Goal: Task Accomplishment & Management: Complete application form

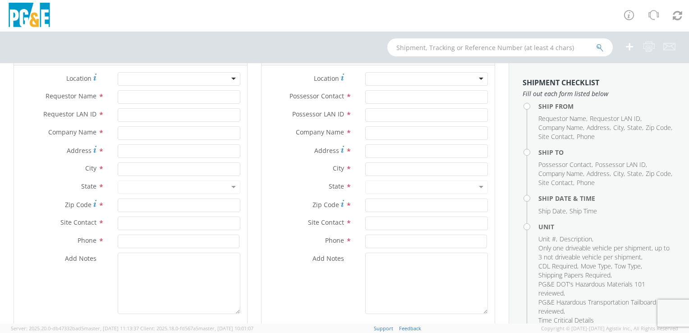
scroll to position [90, 0]
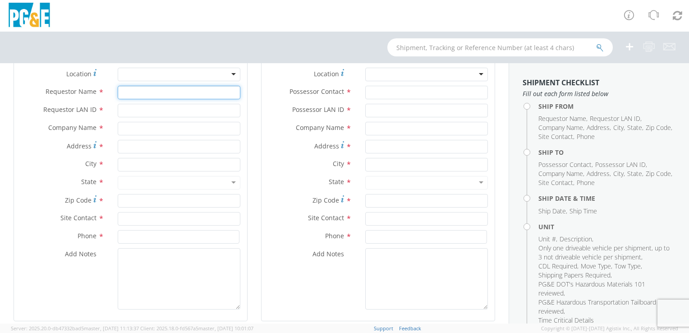
click at [172, 93] on input "Requestor Name *" at bounding box center [179, 93] width 123 height 14
type input "[PERSON_NAME]"
click at [169, 116] on input "Requestor LAN ID *" at bounding box center [179, 111] width 123 height 14
type input "s3cj"
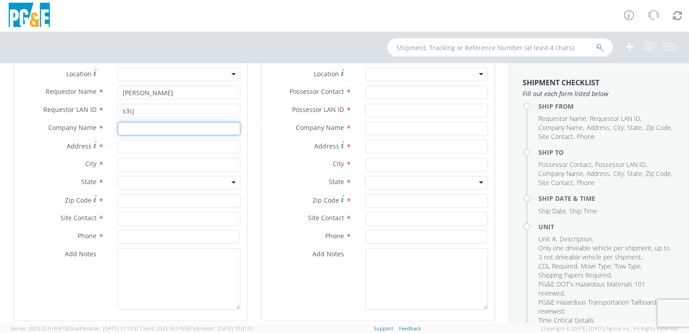
click at [149, 126] on input "text" at bounding box center [179, 129] width 123 height 14
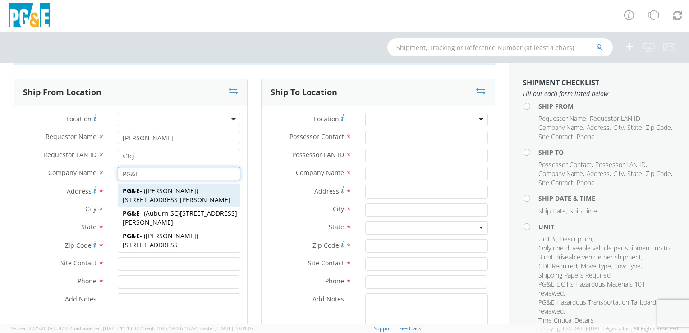
scroll to position [45, 0]
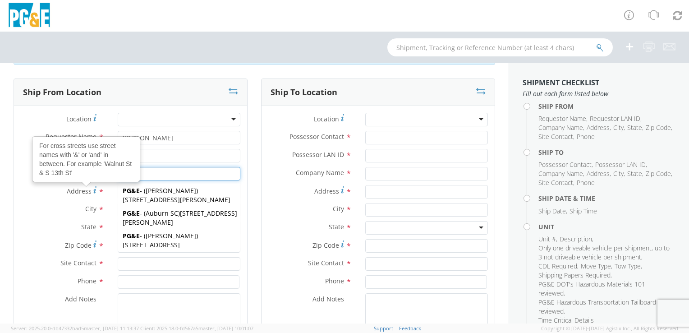
type input "PG&E"
click at [29, 192] on label "Address For cross streets use street names with '&' or 'and' in between. For ex…" at bounding box center [62, 191] width 97 height 12
click at [118, 192] on input "Address For cross streets use street names with '&' or 'and' in between. For ex…" at bounding box center [179, 192] width 123 height 14
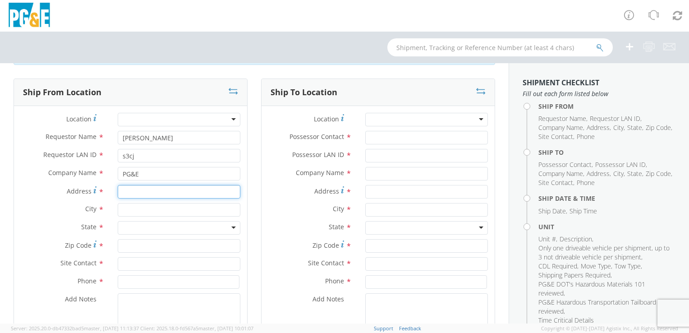
click at [163, 191] on input "Address For cross streets use street names with '&' or 'and' in between. For ex…" at bounding box center [179, 192] width 123 height 14
type input "[STREET_ADDRESS][PERSON_NAME]"
click at [137, 212] on input "text" at bounding box center [179, 210] width 123 height 14
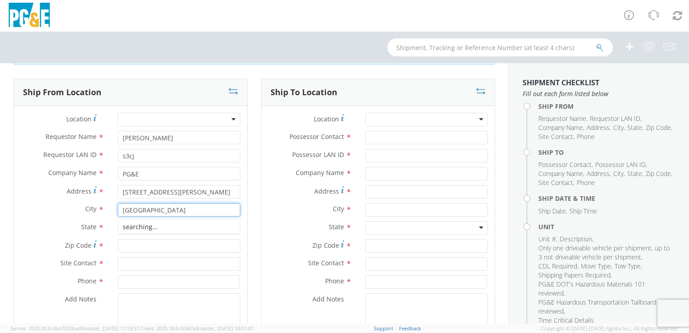
type input "[GEOGRAPHIC_DATA]"
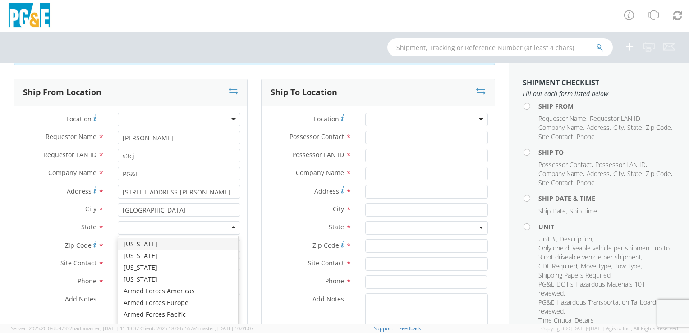
type input "c"
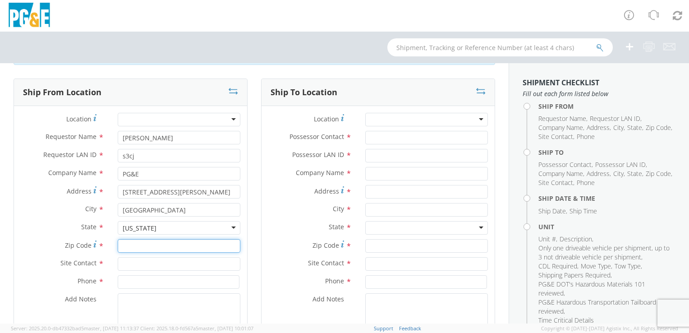
click at [152, 248] on input "Zip Code *" at bounding box center [179, 246] width 123 height 14
type input "93706"
click at [137, 265] on input "text" at bounding box center [179, 264] width 123 height 14
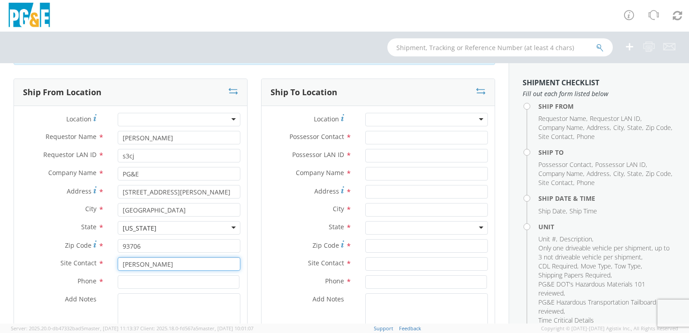
type input "[PERSON_NAME]"
click at [159, 279] on input at bounding box center [179, 282] width 122 height 14
click at [133, 282] on input "5593332326" at bounding box center [179, 282] width 122 height 14
click at [144, 282] on input "559-3332326" at bounding box center [179, 282] width 122 height 14
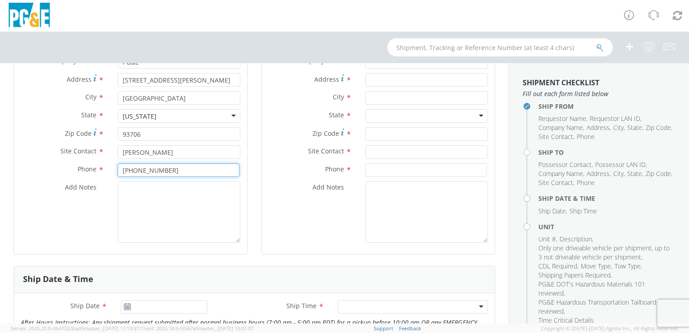
scroll to position [180, 0]
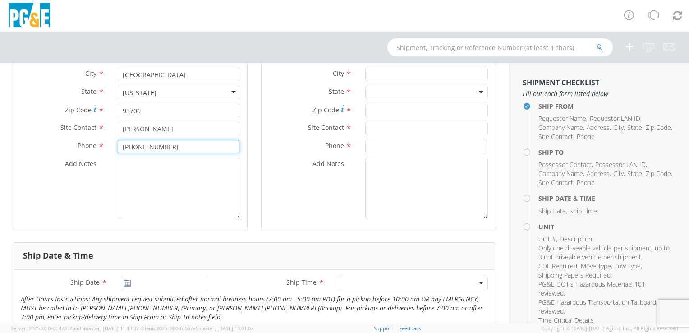
type input "[PHONE_NUMBER]"
click at [172, 178] on textarea "Add Notes *" at bounding box center [179, 188] width 123 height 61
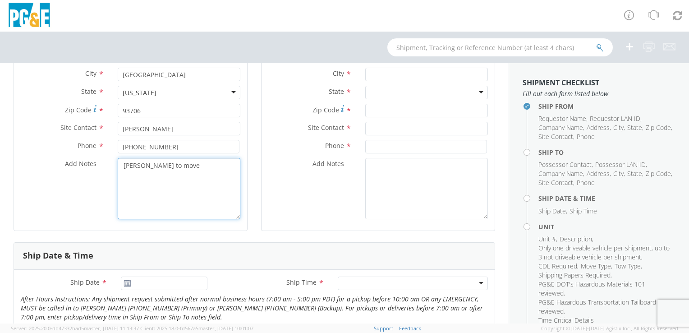
click at [128, 165] on textarea "[PERSON_NAME] to move" at bounding box center [179, 188] width 123 height 61
click at [183, 165] on textarea "[PERSON_NAME] to move" at bounding box center [179, 188] width 123 height 61
click at [183, 181] on textarea "[PERSON_NAME] to move B26534 Rope truck. Driver needed. Move to [GEOGRAPHIC_DAT…" at bounding box center [179, 188] width 123 height 61
click at [207, 180] on textarea "[PERSON_NAME] to move B26534 Rope truck. Driver needed. Move to Angels Camp [US…" at bounding box center [179, 188] width 123 height 61
drag, startPoint x: 215, startPoint y: 185, endPoint x: 108, endPoint y: 154, distance: 110.7
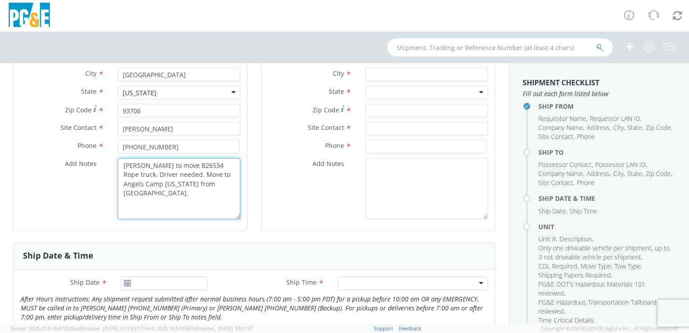
click at [108, 154] on div "Location * (OBSOLETE) [PERSON_NAME] SC - GC TRAILER (OBSOLETE) [GEOGRAPHIC_DATA…" at bounding box center [130, 100] width 233 height 246
type textarea "[PERSON_NAME] to move B26534 Rope truck. Driver needed. Move to Angels Camp [US…"
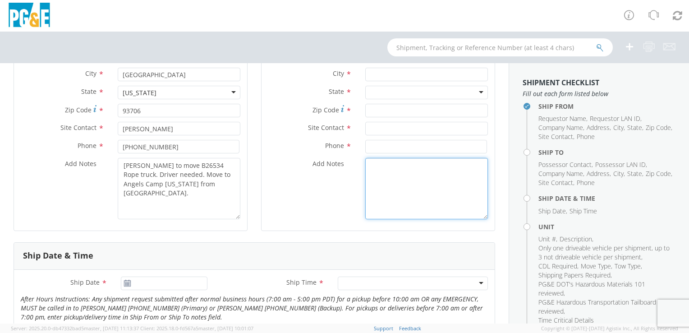
click at [377, 176] on textarea "Add Notes *" at bounding box center [426, 188] width 123 height 61
paste textarea "[PERSON_NAME] to move B26534 Rope truck. Driver needed. Move to Angels Camp [US…"
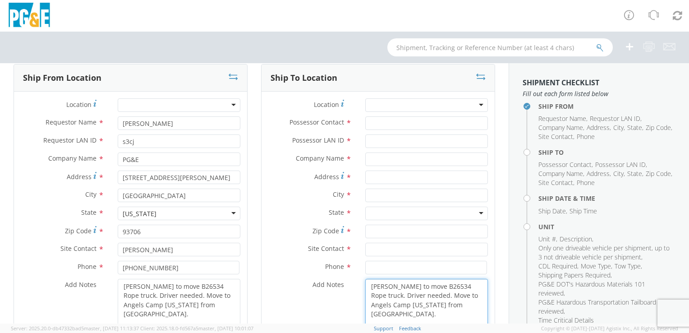
scroll to position [45, 0]
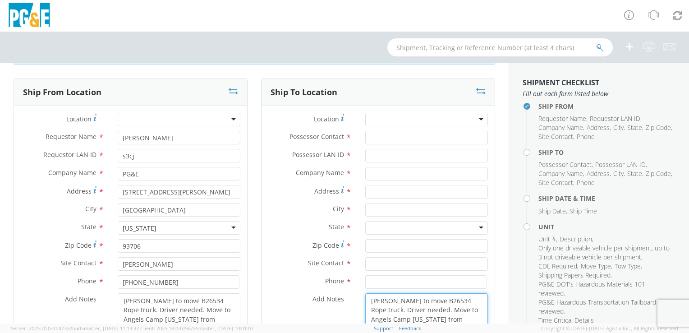
type textarea "[PERSON_NAME] to move B26534 Rope truck. Driver needed. Move to Angels Camp [US…"
click at [417, 138] on input "Possessor Contact *" at bounding box center [426, 138] width 123 height 14
type input "[PERSON_NAME]"
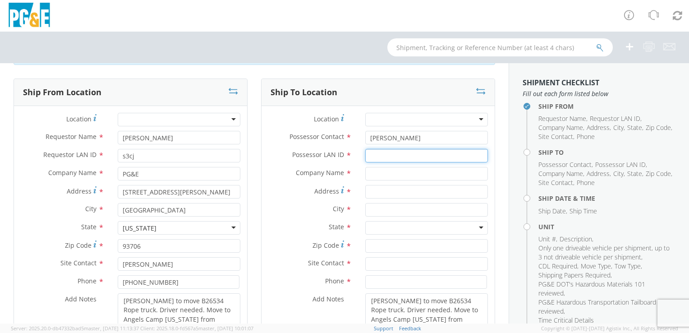
click at [413, 153] on input "Possessor LAN ID *" at bounding box center [426, 156] width 123 height 14
click at [421, 158] on input "Possessor LAN ID *" at bounding box center [426, 156] width 123 height 14
type input "GAHS"
click at [418, 172] on input "text" at bounding box center [426, 174] width 123 height 14
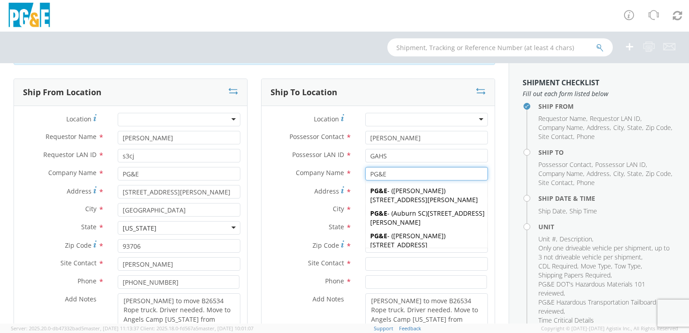
type input "PG&E"
click at [293, 201] on div "Address *" at bounding box center [377, 194] width 233 height 18
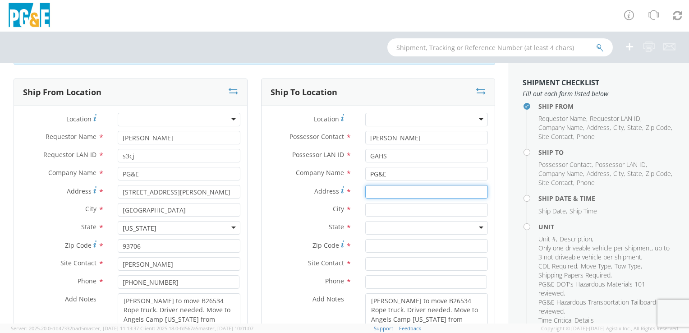
click at [375, 194] on input "Address *" at bounding box center [426, 192] width 123 height 14
click at [407, 191] on input "Address *" at bounding box center [426, 192] width 123 height 14
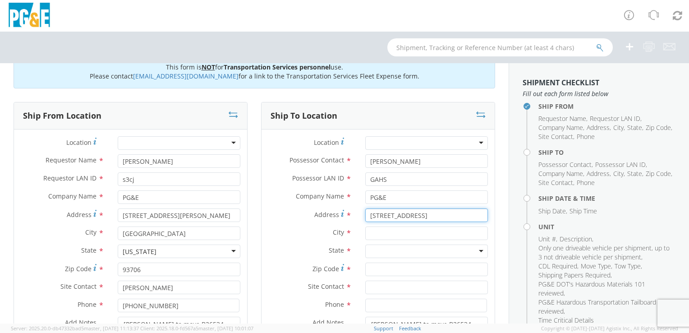
scroll to position [0, 0]
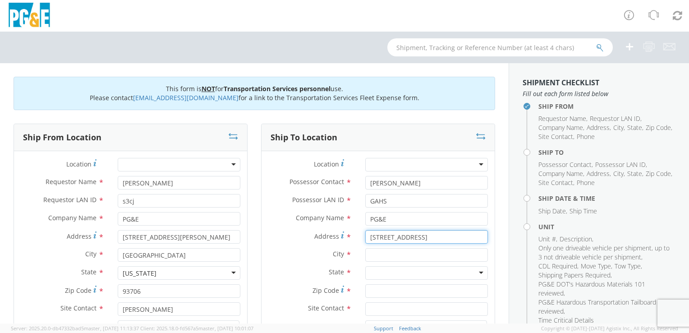
type input "[STREET_ADDRESS]"
click at [392, 256] on input "text" at bounding box center [426, 255] width 123 height 14
click at [392, 256] on input "Angels CAmp" at bounding box center [426, 255] width 123 height 14
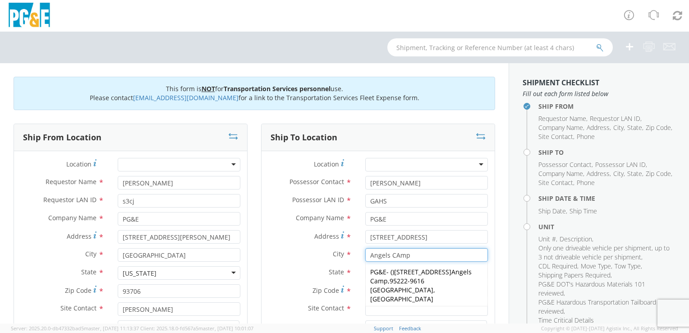
click at [393, 256] on input "Angels CAmp" at bounding box center [426, 255] width 123 height 14
type input "Angels Camp"
click at [417, 271] on span "[STREET_ADDRESS] Angels Camp" at bounding box center [420, 276] width 101 height 18
type input "[STREET_ADDRESS]"
type input "95222-9616"
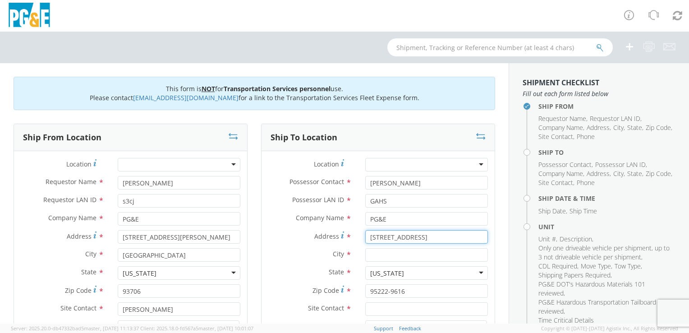
drag, startPoint x: 458, startPoint y: 232, endPoint x: 371, endPoint y: 239, distance: 86.8
click at [374, 240] on input "[STREET_ADDRESS]" at bounding box center [426, 237] width 123 height 14
type input "1"
type input "[STREET_ADDRESS]"
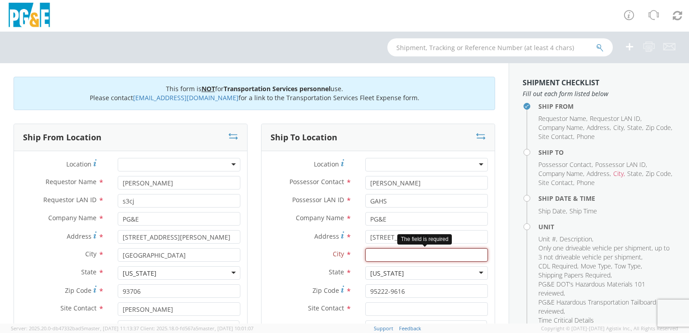
click at [374, 254] on input "text" at bounding box center [426, 255] width 123 height 14
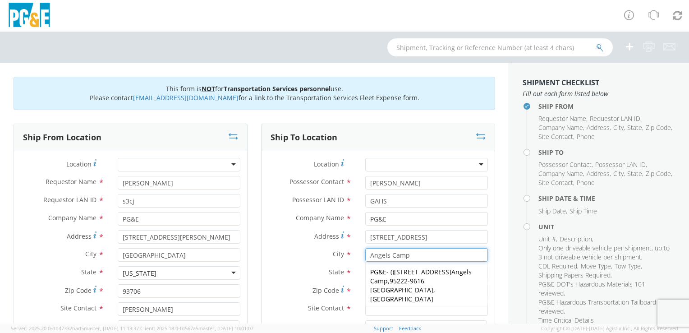
type input "Angels Camp"
click at [313, 257] on label "City *" at bounding box center [309, 254] width 97 height 12
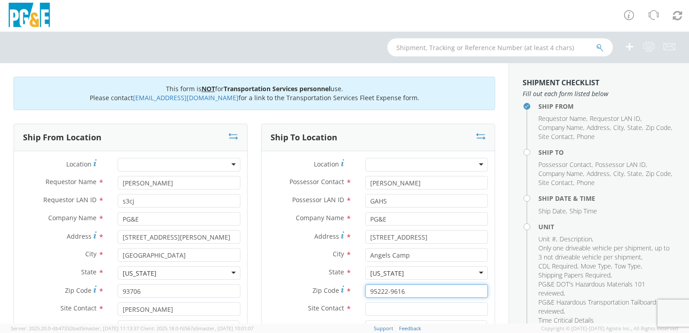
click at [415, 291] on input "95222-9616" at bounding box center [426, 291] width 123 height 14
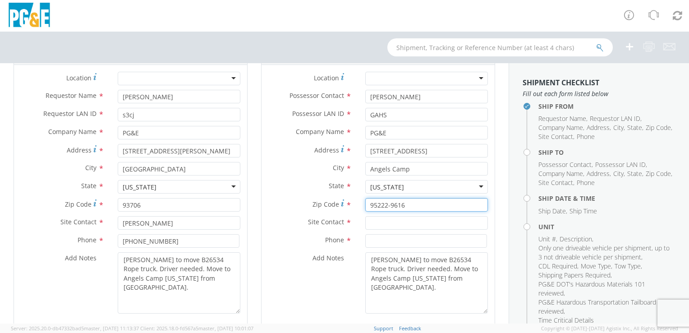
scroll to position [90, 0]
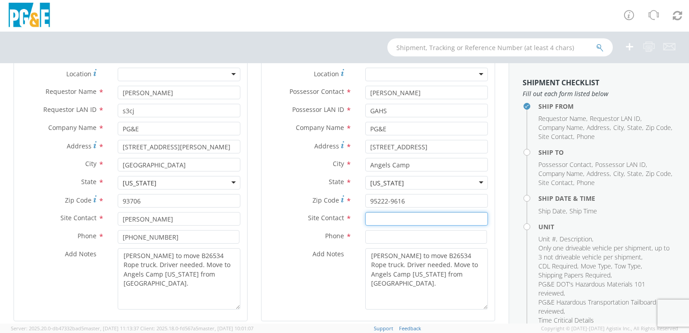
click at [399, 218] on input "text" at bounding box center [426, 219] width 123 height 14
type input "[PERSON_NAME]"
click at [305, 241] on label "Phone *" at bounding box center [309, 236] width 97 height 12
click at [377, 238] on input at bounding box center [426, 237] width 122 height 14
click at [434, 234] on input at bounding box center [426, 237] width 122 height 14
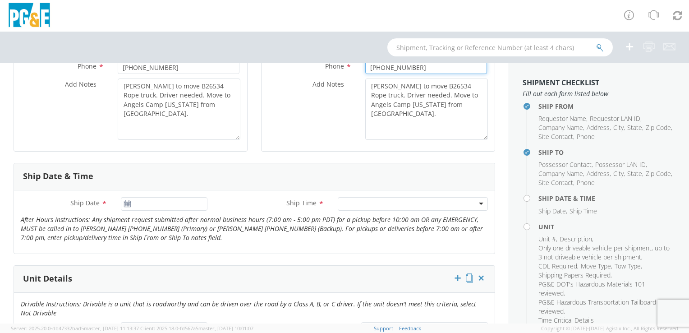
scroll to position [316, 0]
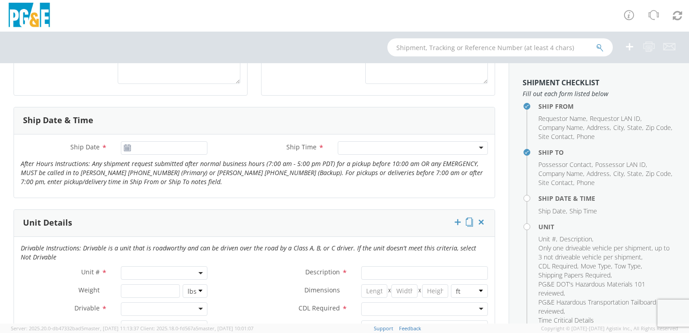
type input "[PHONE_NUMBER]"
click at [169, 149] on input "[DATE]" at bounding box center [164, 148] width 87 height 14
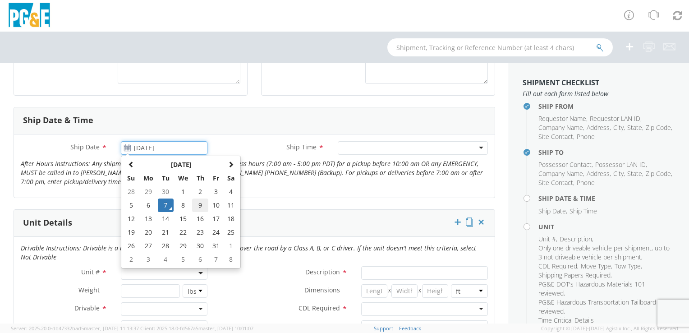
click at [195, 204] on td "9" at bounding box center [200, 205] width 16 height 14
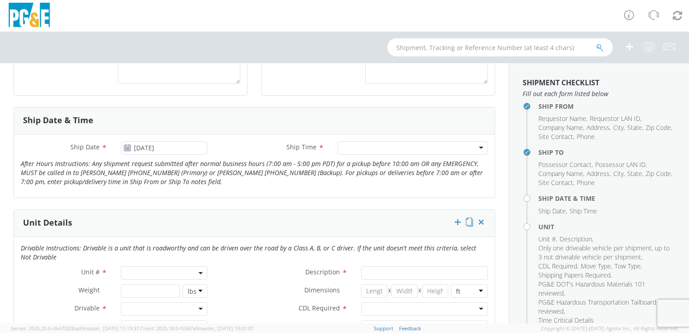
click at [352, 148] on div at bounding box center [413, 148] width 150 height 14
click at [126, 149] on use at bounding box center [127, 147] width 6 height 6
click at [124, 147] on icon at bounding box center [128, 147] width 8 height 7
click at [144, 147] on input "[DATE]" at bounding box center [164, 148] width 87 height 14
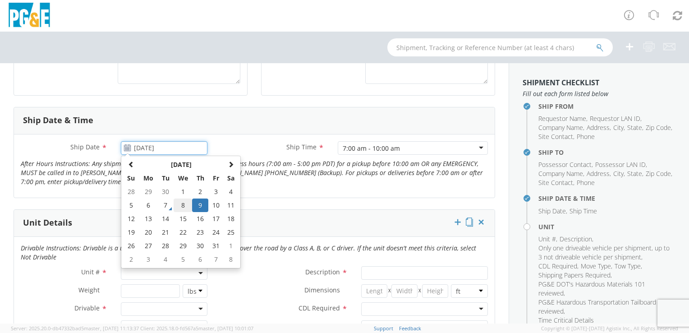
click at [182, 202] on td "8" at bounding box center [183, 205] width 19 height 14
type input "[DATE]"
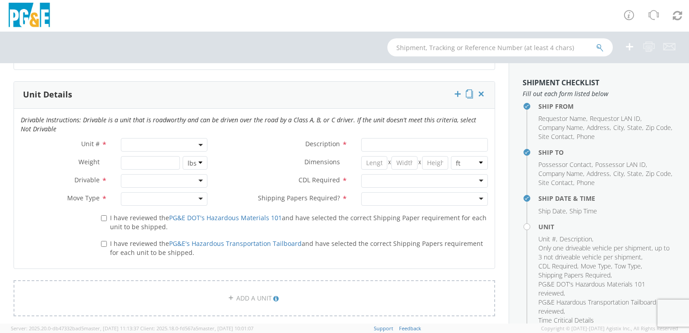
scroll to position [451, 0]
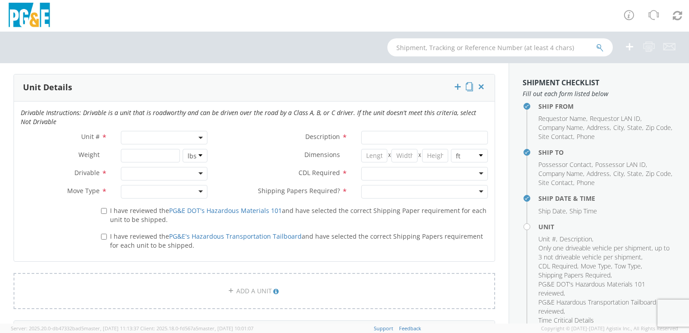
click at [183, 135] on span at bounding box center [164, 138] width 87 height 14
click at [151, 150] on input "search" at bounding box center [163, 153] width 81 height 14
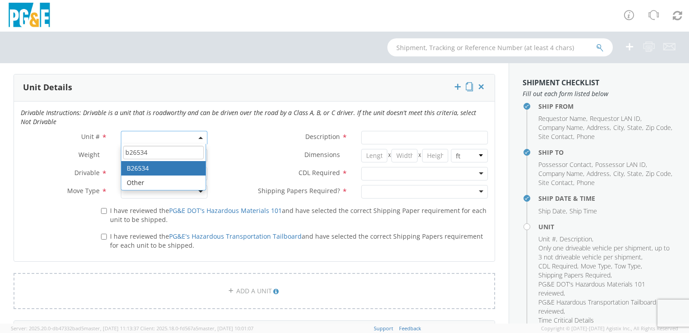
type input "b26534"
type input "TRUCK; CONDUCTOR REEL WINDER 6X6"
type input "80000"
select select "B26534"
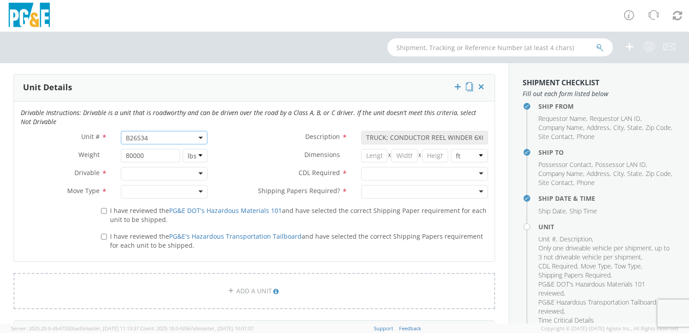
click at [197, 170] on div at bounding box center [164, 174] width 87 height 14
click at [198, 188] on div at bounding box center [164, 192] width 87 height 14
click at [102, 209] on input "I have reviewed the PG&E DOT's Hazardous Materials 101 and have selected the co…" at bounding box center [104, 211] width 6 height 6
checkbox input "true"
click at [103, 236] on input "I have reviewed the PG&E's Hazardous Transportation Tailboard and have selected…" at bounding box center [104, 236] width 6 height 6
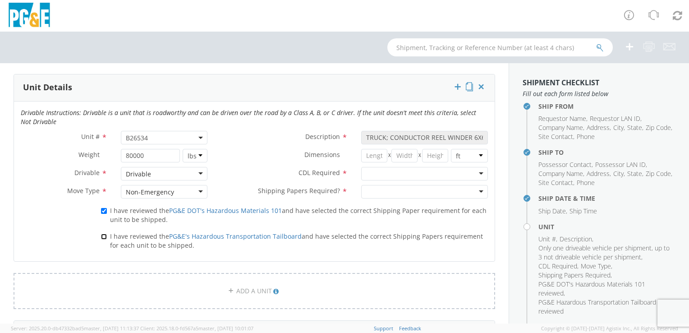
checkbox input "true"
click at [477, 174] on div at bounding box center [424, 174] width 127 height 14
click at [471, 191] on div at bounding box center [424, 192] width 127 height 14
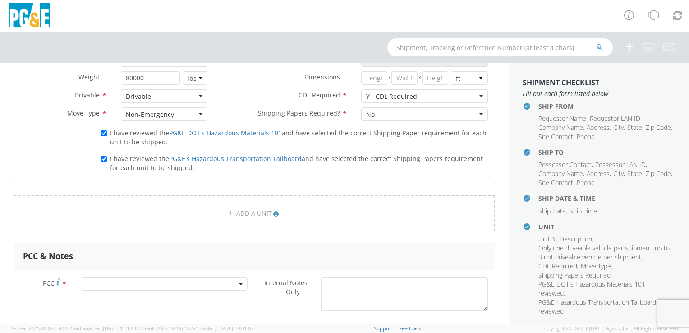
scroll to position [586, 0]
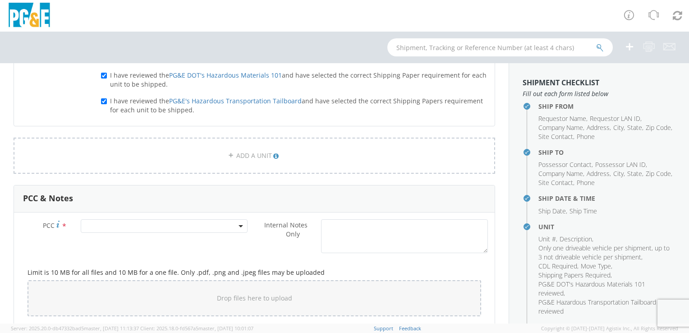
click at [210, 222] on span at bounding box center [164, 226] width 167 height 14
click at [197, 235] on input "number" at bounding box center [163, 241] width 160 height 14
type input "11842"
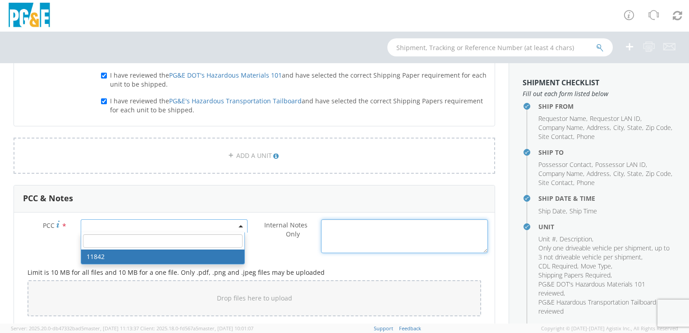
click at [338, 231] on textarea "Internal Notes Only *" at bounding box center [404, 236] width 167 height 34
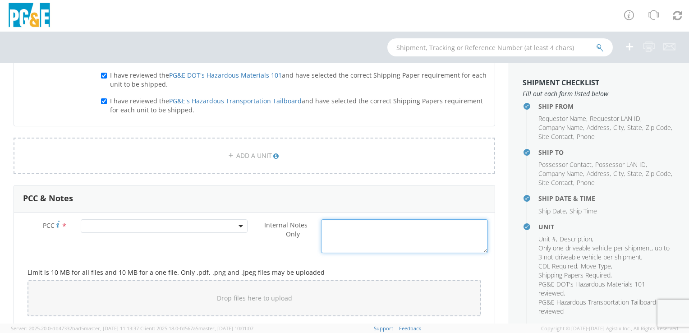
paste textarea "[PERSON_NAME] to move B26534 Rope truck. Driver needed. Move to Angels Camp [US…"
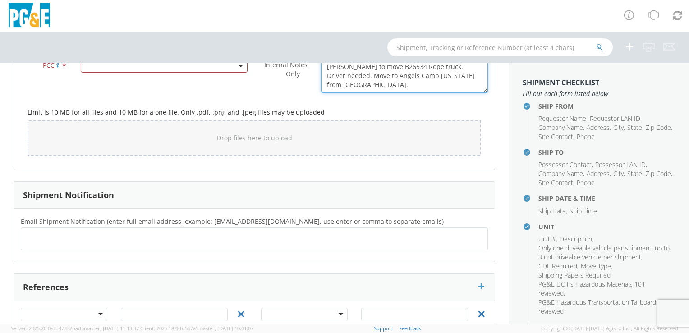
scroll to position [766, 0]
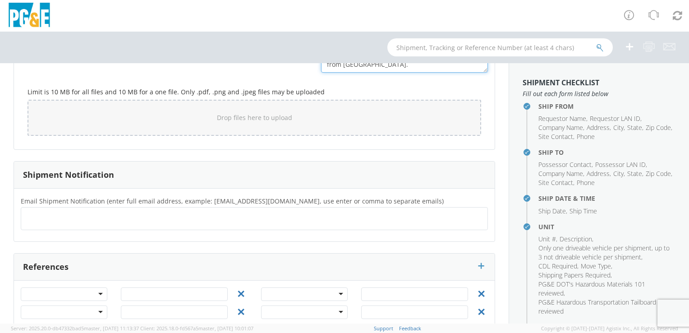
type textarea "[PERSON_NAME] to move B26534 Rope truck. Driver needed. Move to Angels Camp [US…"
click at [126, 214] on ul at bounding box center [254, 218] width 459 height 15
type input "[EMAIL_ADDRESS][DOMAIN_NAME]"
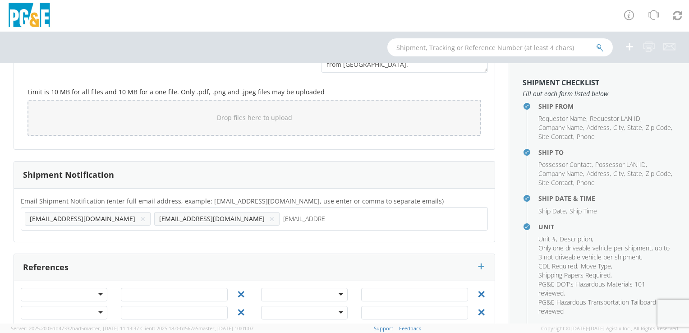
type input "[EMAIL_ADDRESS][DOMAIN_NAME]"
click at [262, 218] on ul "[EMAIL_ADDRESS][DOMAIN_NAME] × [EMAIL_ADDRESS][DOMAIN_NAME] × [EMAIL_ADDRESS][D…" at bounding box center [254, 218] width 459 height 15
type input "[EMAIL_ADDRESS][DOMAIN_NAME]"
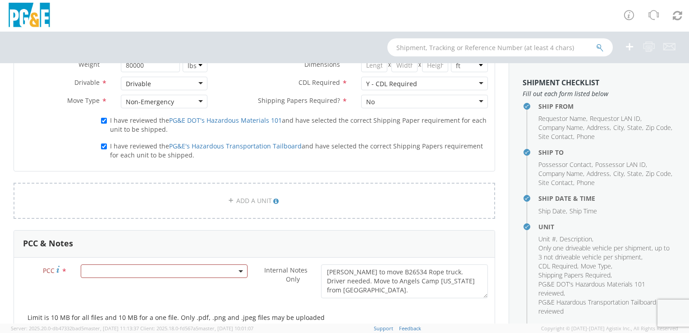
scroll to position [631, 0]
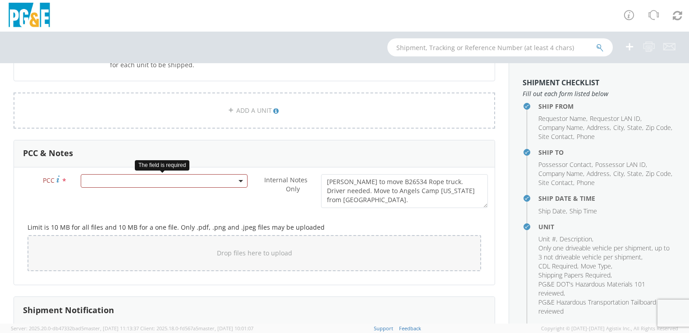
click at [183, 183] on span at bounding box center [164, 181] width 167 height 14
click at [182, 191] on input "number" at bounding box center [163, 196] width 160 height 14
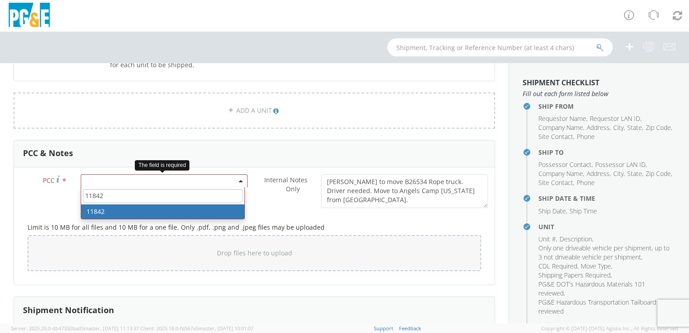
type input "11842"
select select "11842"
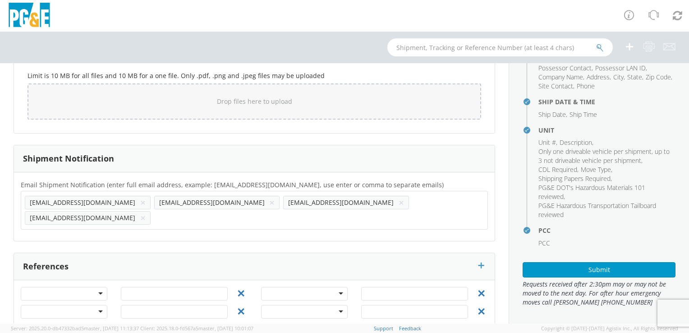
scroll to position [97, 0]
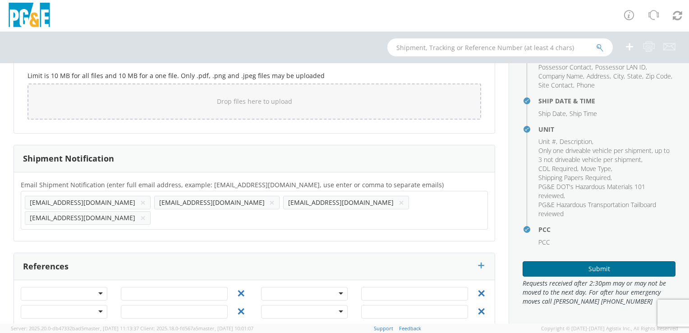
click at [598, 269] on button "Submit" at bounding box center [598, 268] width 153 height 15
